Goal: Task Accomplishment & Management: Manage account settings

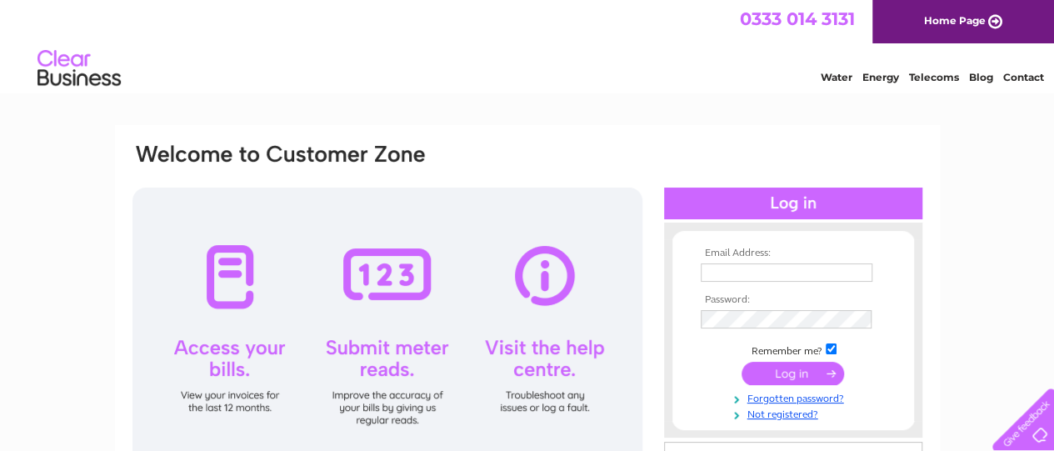
click at [776, 278] on input "text" at bounding box center [787, 272] width 172 height 18
type input "admin@wellbeingscotland.org"
click at [785, 384] on input "submit" at bounding box center [792, 373] width 102 height 23
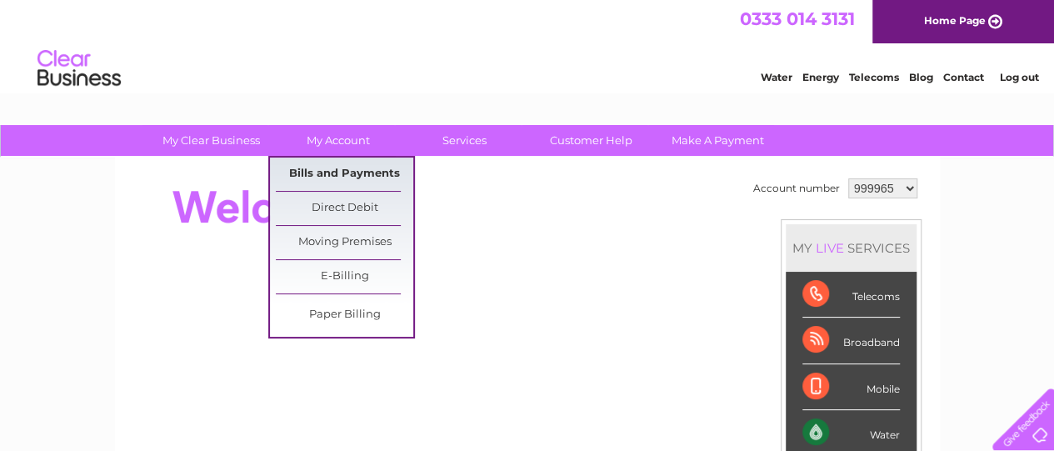
click at [340, 171] on link "Bills and Payments" at bounding box center [344, 173] width 137 height 33
